Goal: Information Seeking & Learning: Learn about a topic

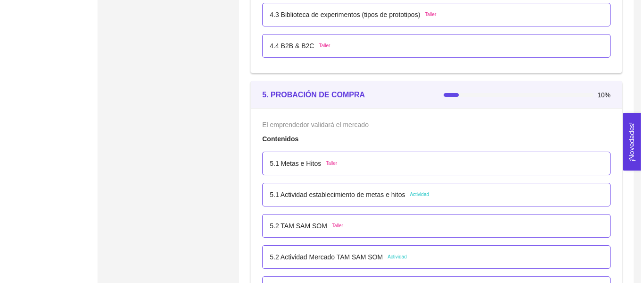
scroll to position [1761, 0]
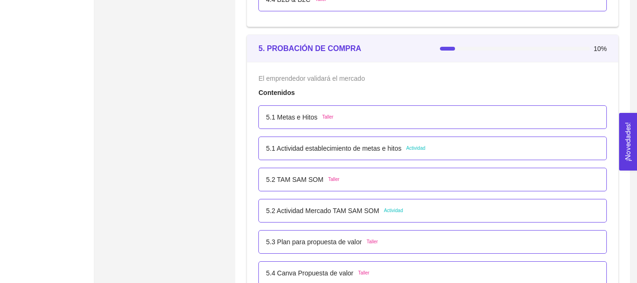
click at [315, 113] on p "5.1 Metas e Hitos" at bounding box center [291, 117] width 51 height 10
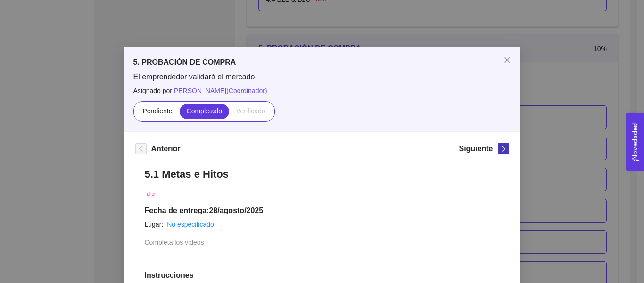
click at [499, 147] on span "right" at bounding box center [504, 148] width 10 height 7
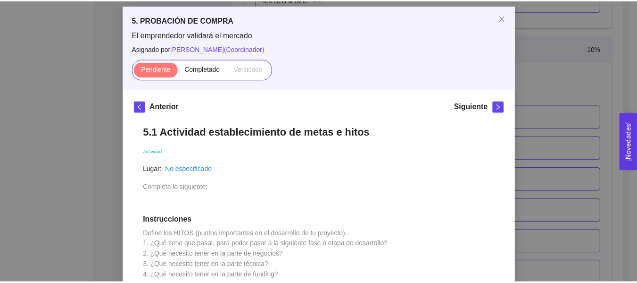
scroll to position [28, 0]
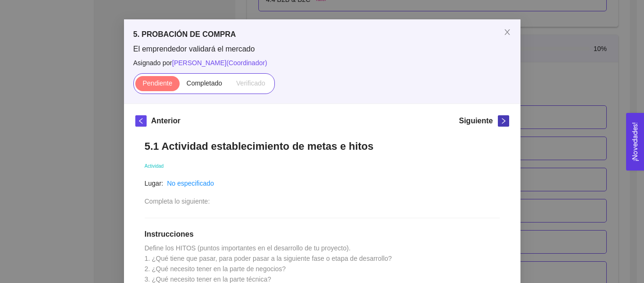
click at [498, 117] on button "button" at bounding box center [503, 120] width 11 height 11
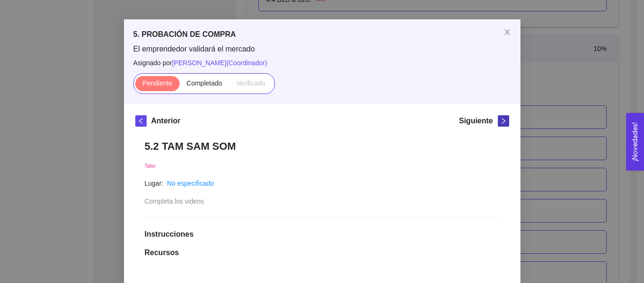
click at [502, 120] on icon "right" at bounding box center [503, 121] width 3 height 6
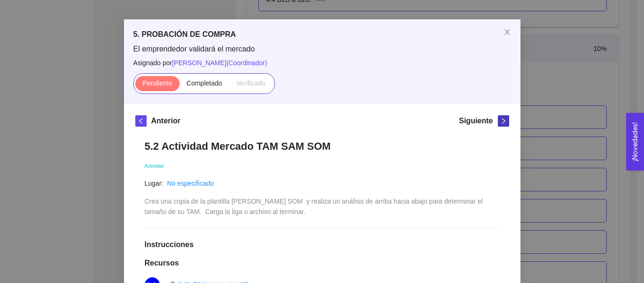
click at [502, 120] on icon "right" at bounding box center [503, 121] width 3 height 6
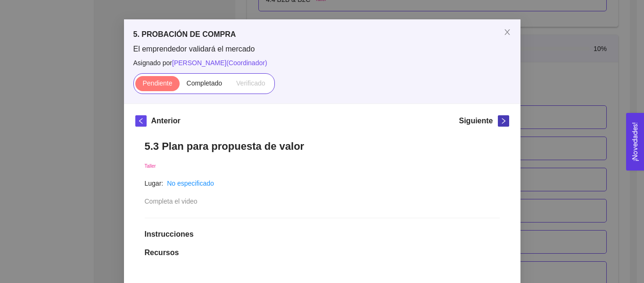
click at [502, 120] on icon "right" at bounding box center [503, 121] width 3 height 6
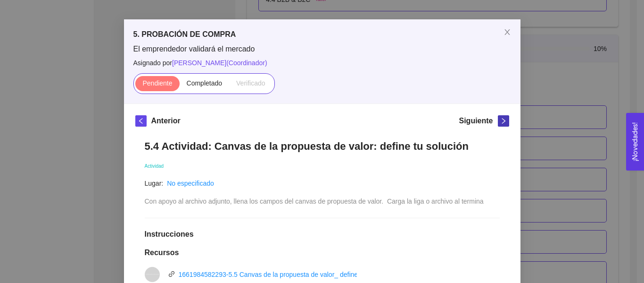
click at [502, 120] on icon "right" at bounding box center [503, 121] width 3 height 6
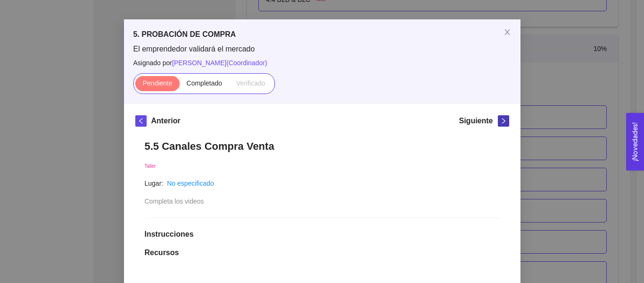
click at [502, 120] on icon "right" at bounding box center [503, 121] width 3 height 6
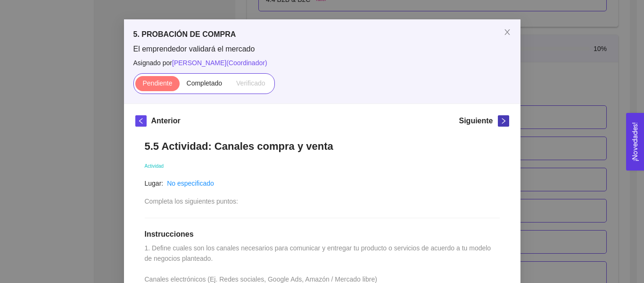
click at [502, 120] on icon "right" at bounding box center [503, 121] width 3 height 6
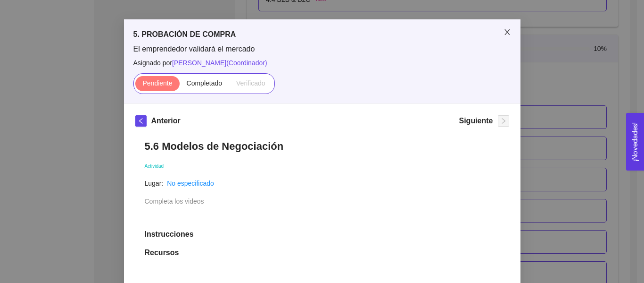
click at [504, 29] on icon "close" at bounding box center [508, 32] width 8 height 8
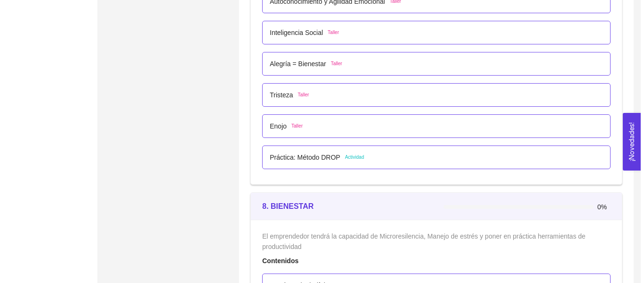
scroll to position [2649, 0]
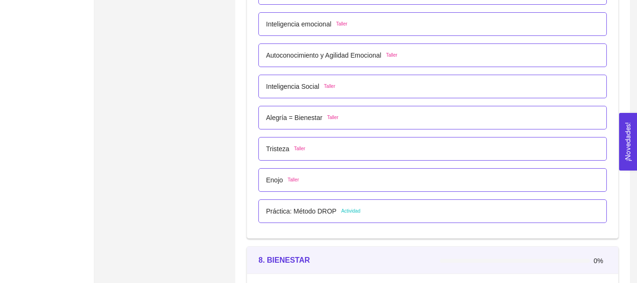
click at [359, 215] on div "Práctica: Método DROP Actividad" at bounding box center [432, 211] width 333 height 10
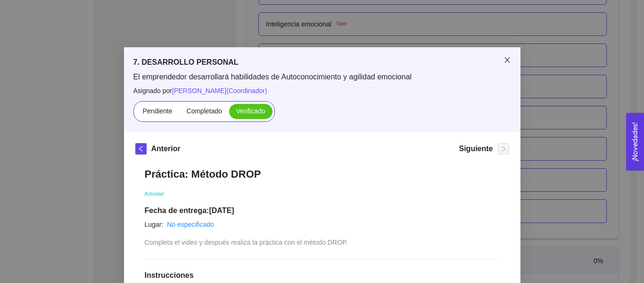
click at [505, 55] on span "Close" at bounding box center [507, 60] width 26 height 26
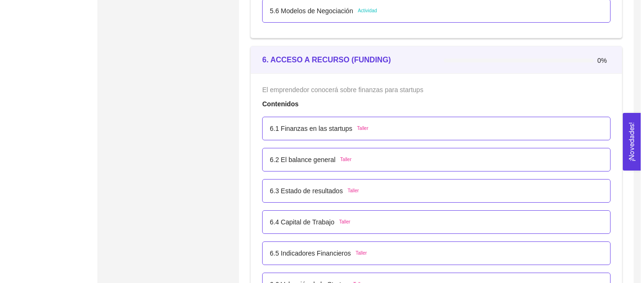
scroll to position [2170, 0]
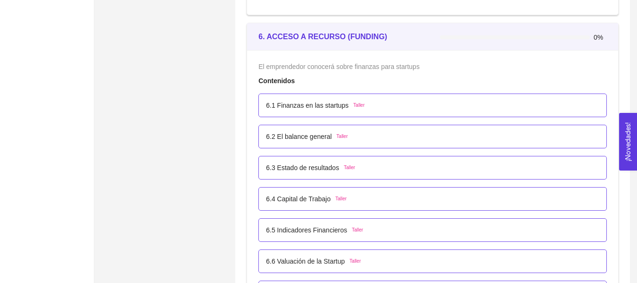
click at [346, 109] on div "6.1 Finanzas en las startups Taller" at bounding box center [315, 105] width 99 height 10
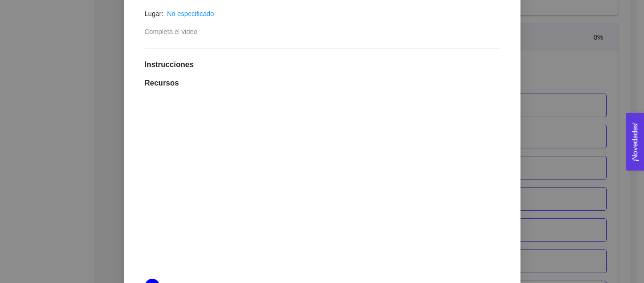
scroll to position [219, 0]
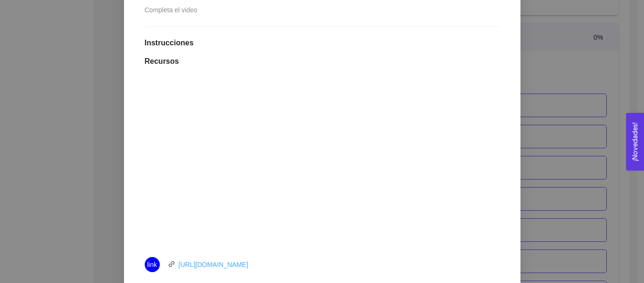
click at [247, 262] on link "[URL][DOMAIN_NAME]" at bounding box center [214, 264] width 70 height 8
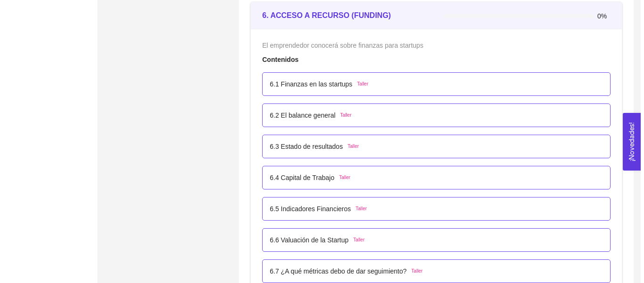
scroll to position [2183, 0]
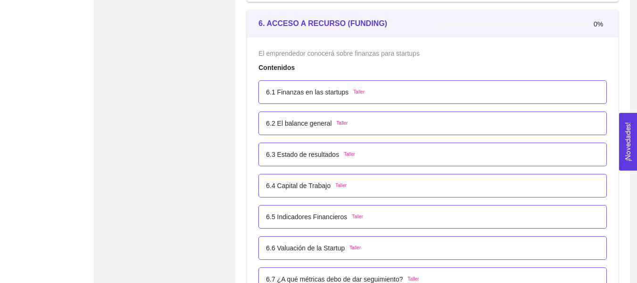
click at [358, 102] on div "6.1 Finanzas en las startups Taller" at bounding box center [432, 92] width 349 height 24
click at [350, 96] on div "6.1 Finanzas en las startups Taller" at bounding box center [315, 92] width 99 height 10
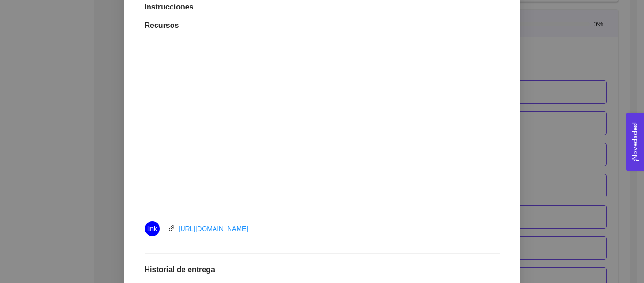
scroll to position [256, 0]
click at [634, 67] on div "6. ACCESO A RECURSO (FUNDING) El emprendedor conocerá sobre finanzas para start…" at bounding box center [322, 141] width 644 height 283
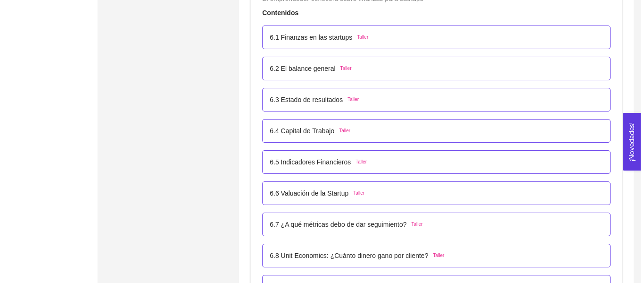
scroll to position [2292, 0]
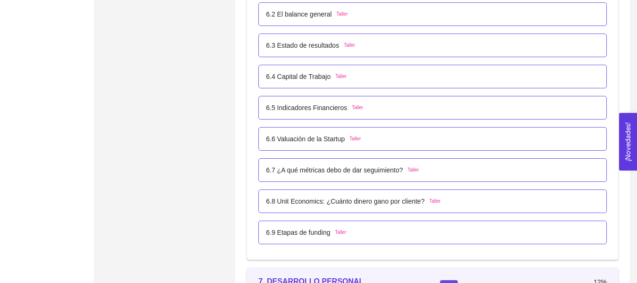
click at [321, 12] on p "6.2 El balance general" at bounding box center [299, 14] width 66 height 10
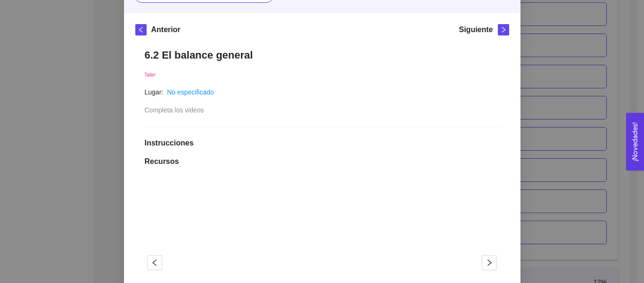
scroll to position [102, 0]
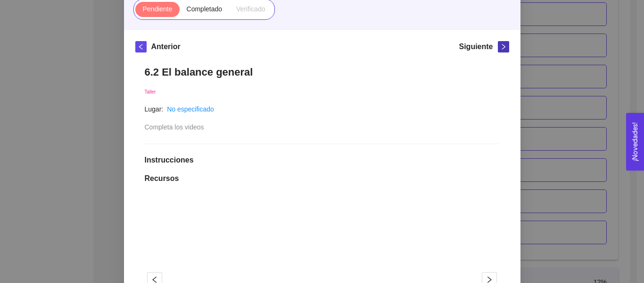
click at [499, 49] on span "right" at bounding box center [504, 46] width 10 height 7
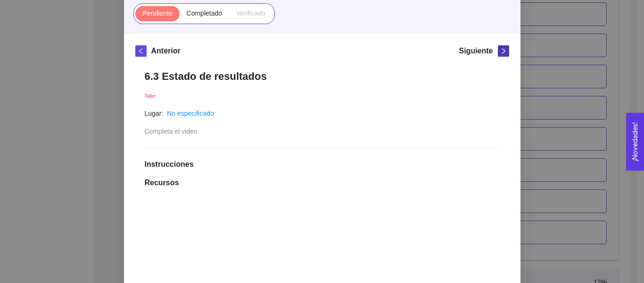
click at [498, 47] on button "button" at bounding box center [503, 50] width 11 height 11
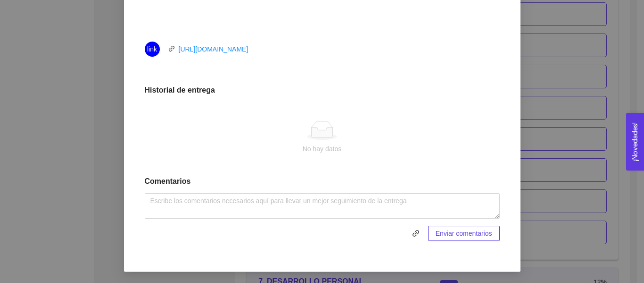
scroll to position [188, 0]
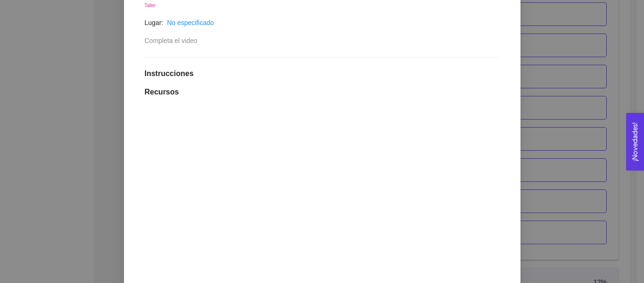
drag, startPoint x: 644, startPoint y: 118, endPoint x: 643, endPoint y: 90, distance: 27.8
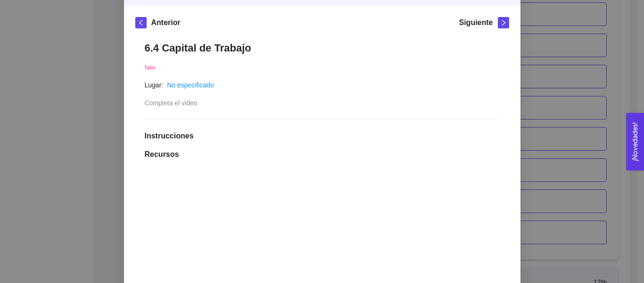
scroll to position [116, 0]
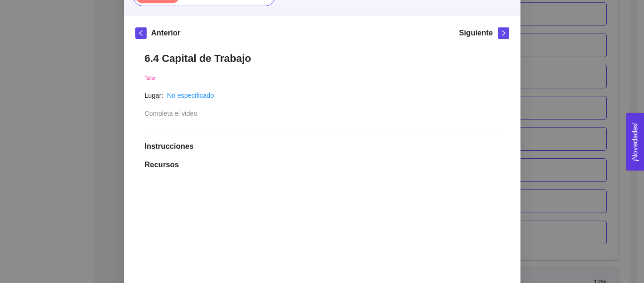
click at [489, 37] on h5 "Siguiente" at bounding box center [476, 32] width 34 height 11
click at [500, 33] on icon "right" at bounding box center [503, 33] width 7 height 7
click at [498, 37] on button "button" at bounding box center [503, 32] width 11 height 11
click at [500, 35] on icon "right" at bounding box center [503, 33] width 7 height 7
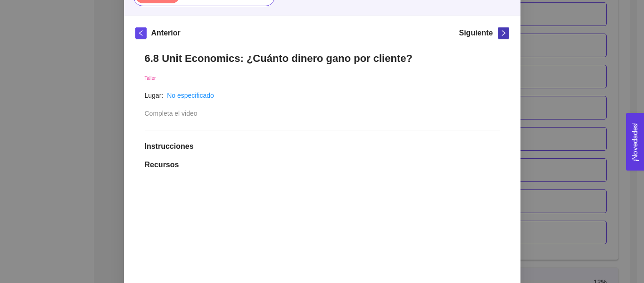
click at [500, 35] on icon "right" at bounding box center [503, 33] width 7 height 7
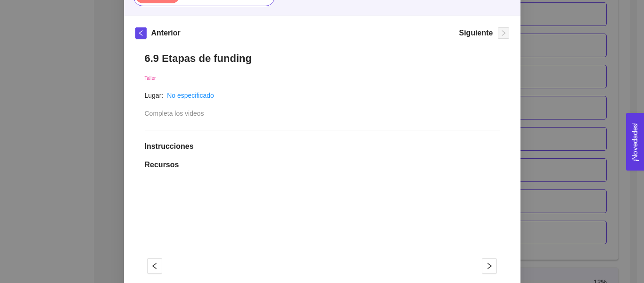
click at [586, 81] on div "6. ACCESO A RECURSO (FUNDING) El emprendedor conocerá sobre finanzas para start…" at bounding box center [322, 141] width 644 height 283
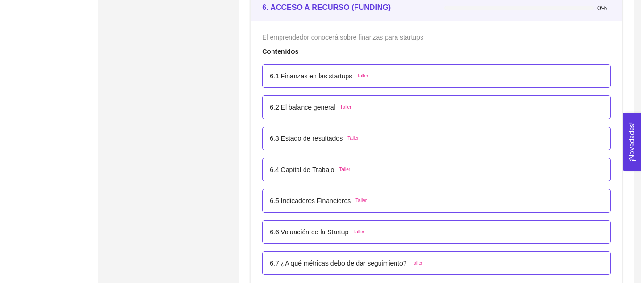
scroll to position [2138, 0]
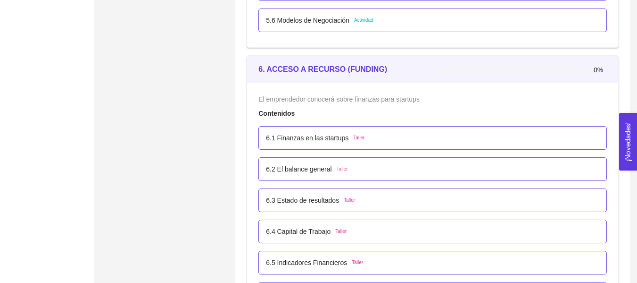
click at [287, 148] on div "6.1 Finanzas en las startups Taller" at bounding box center [432, 138] width 349 height 24
drag, startPoint x: 291, startPoint y: 145, endPoint x: 294, endPoint y: 138, distance: 8.4
click at [291, 144] on div "6.1 Finanzas en las startups Taller" at bounding box center [432, 138] width 349 height 24
click at [362, 134] on div "6.1 Finanzas en las startups Taller" at bounding box center [432, 138] width 333 height 10
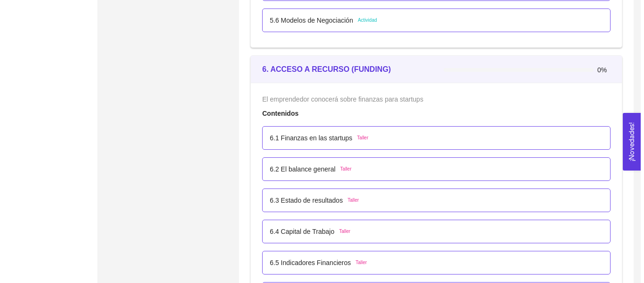
scroll to position [0, 0]
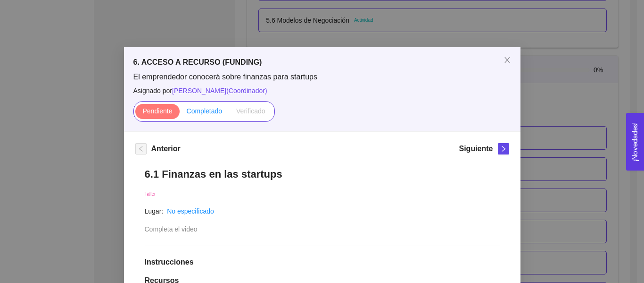
click at [200, 107] on span "Completado" at bounding box center [205, 111] width 36 height 8
click at [180, 113] on input "Completado" at bounding box center [180, 113] width 0 height 0
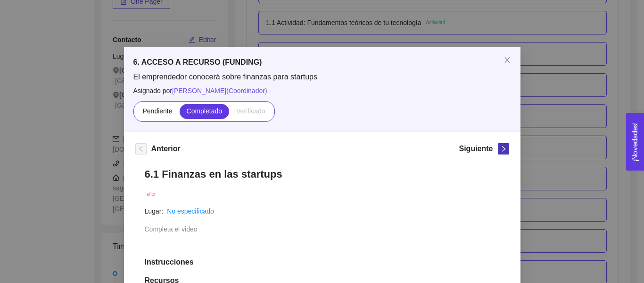
click at [499, 149] on span "right" at bounding box center [504, 148] width 10 height 7
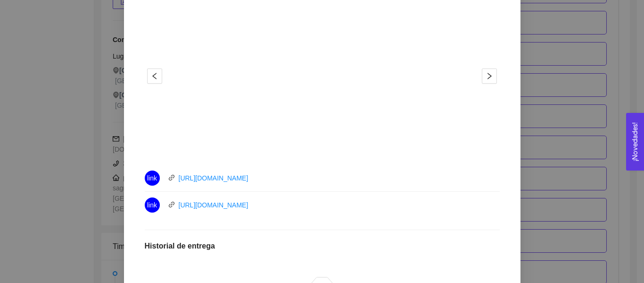
scroll to position [275, 0]
